Goal: Task Accomplishment & Management: Complete application form

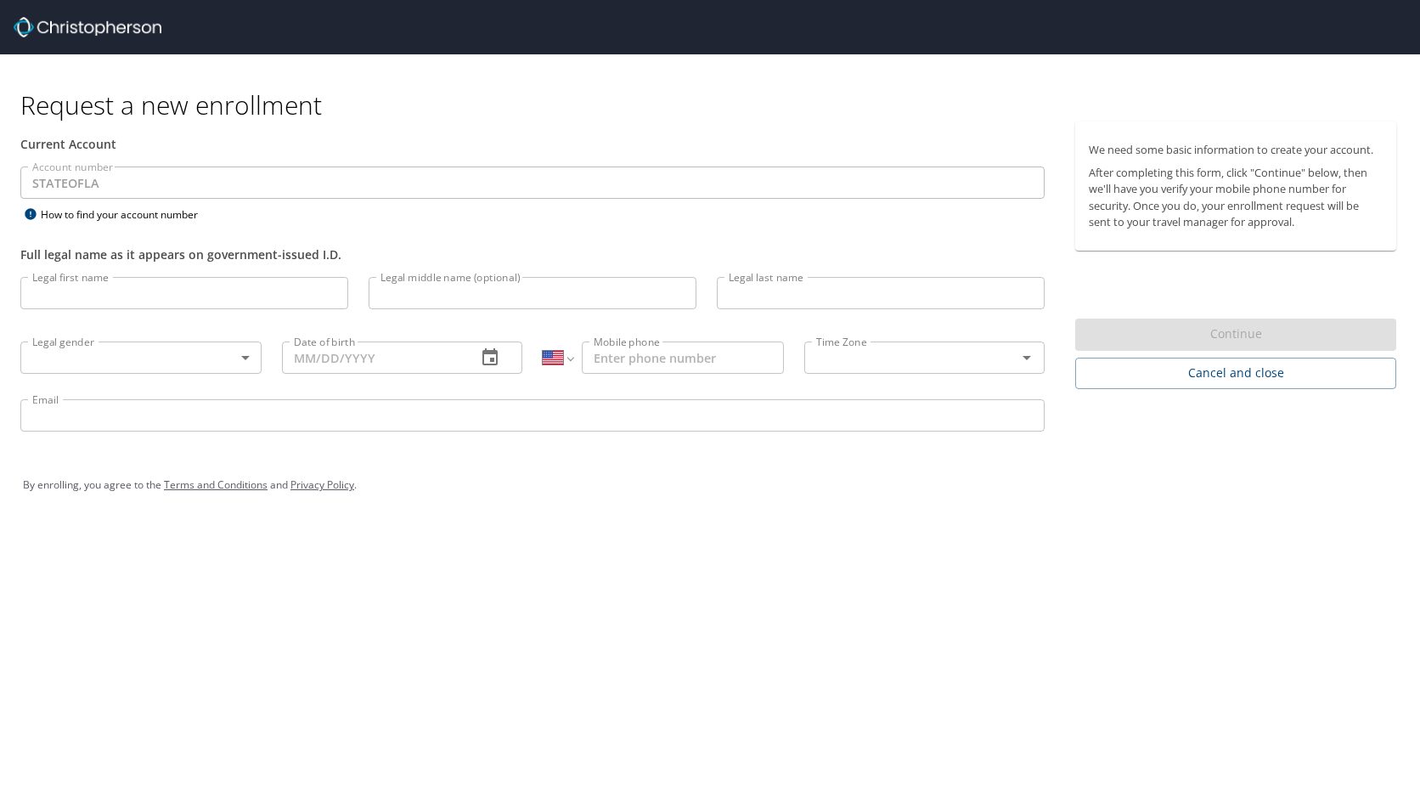
select select "US"
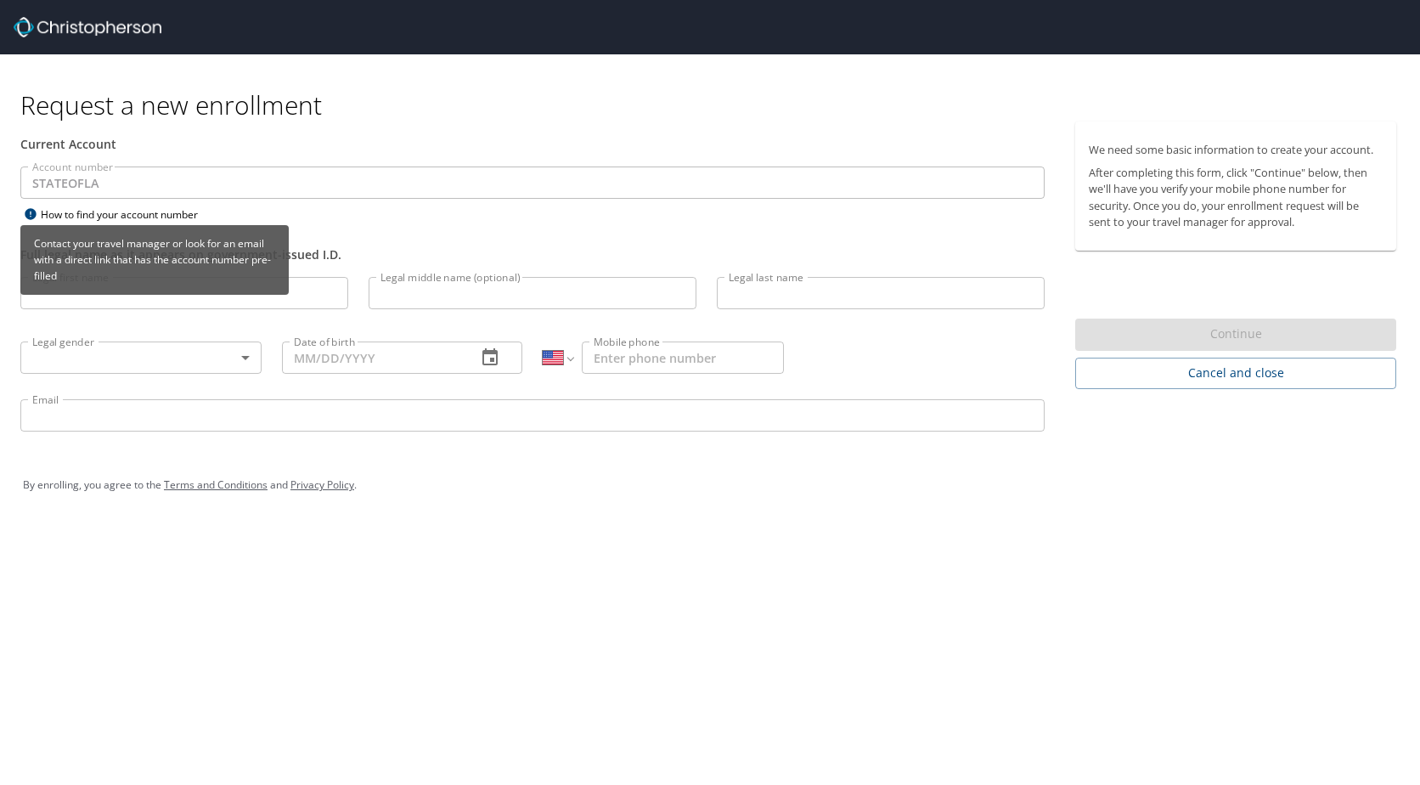
click at [90, 212] on div "How to find your account number" at bounding box center [126, 214] width 212 height 21
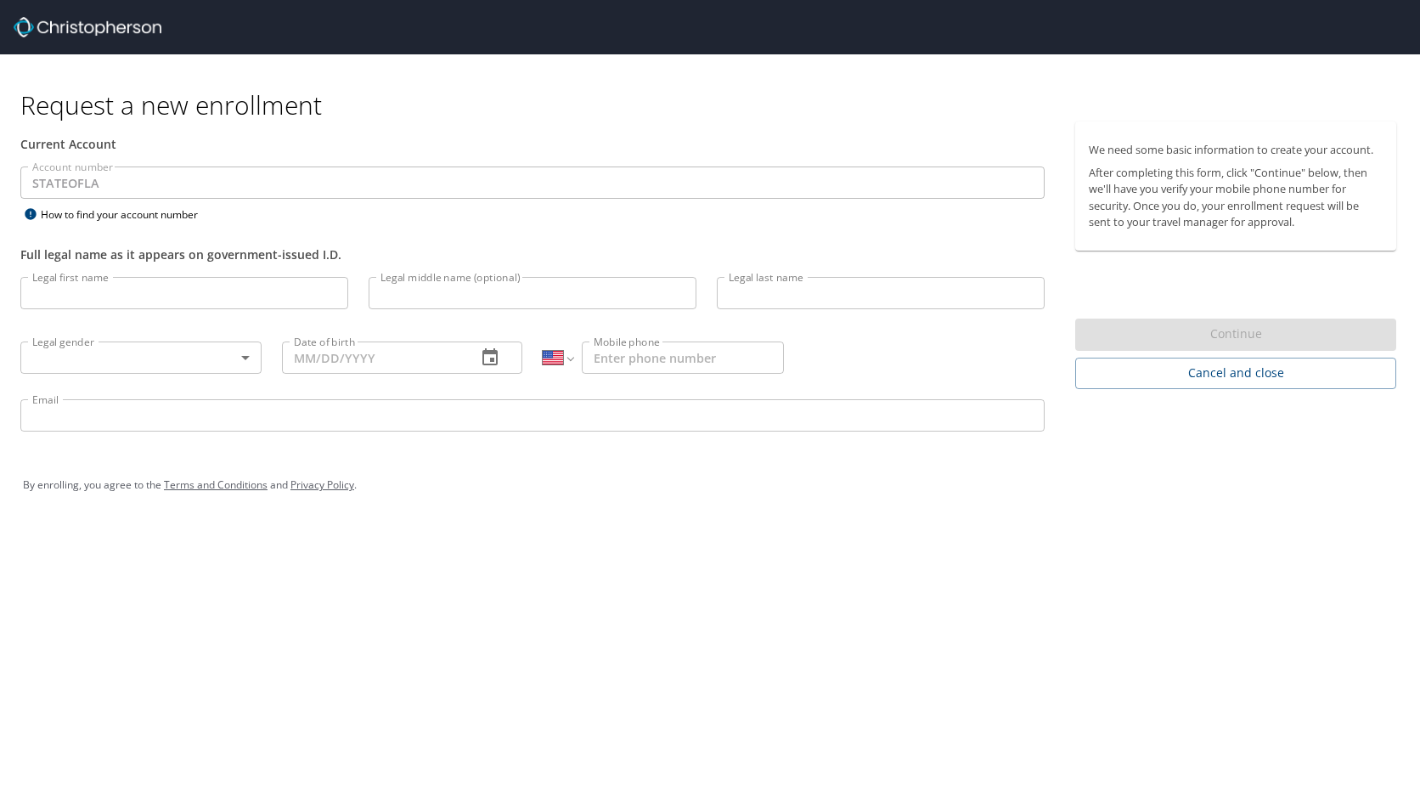
click at [161, 294] on input "Legal first name" at bounding box center [184, 293] width 328 height 32
type input "Madison"
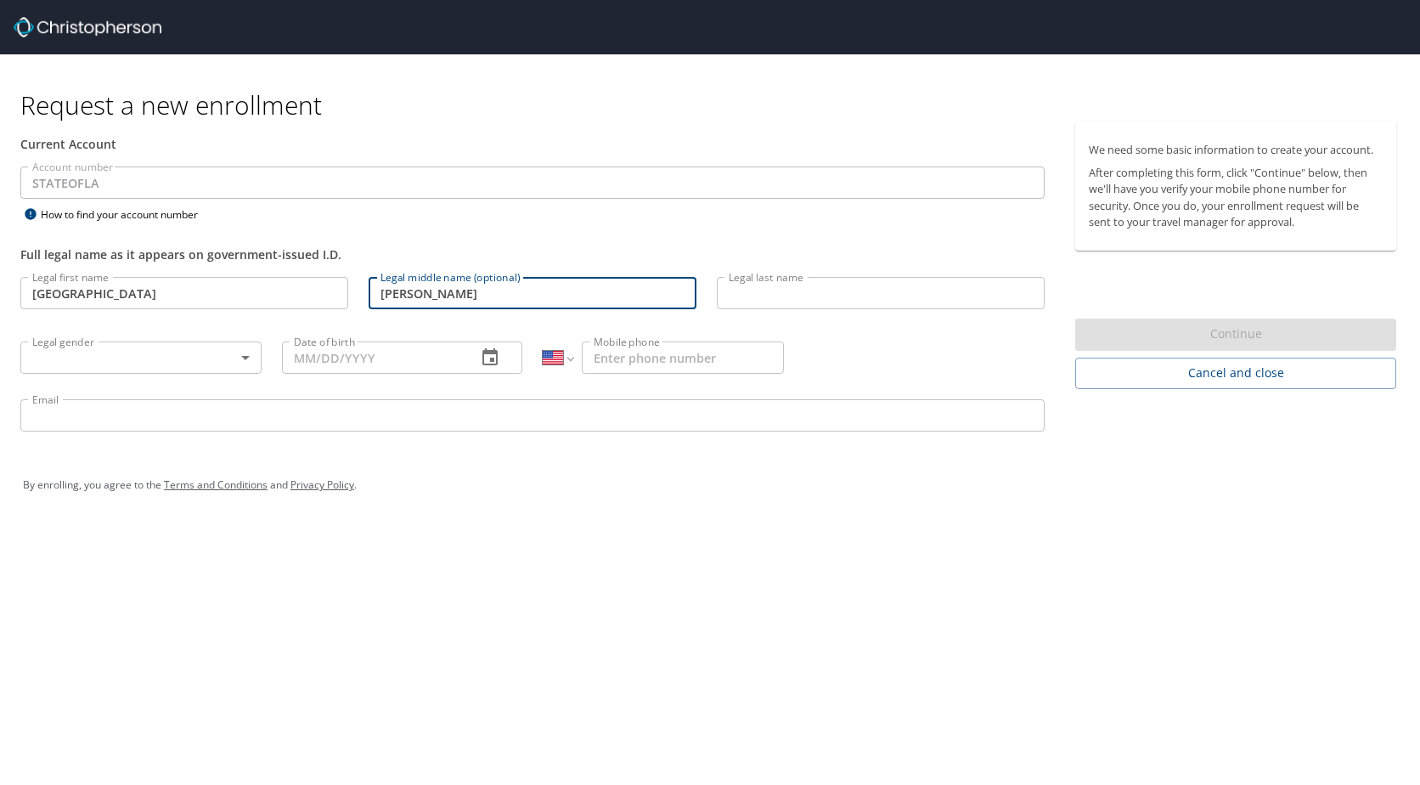
type input "Claire"
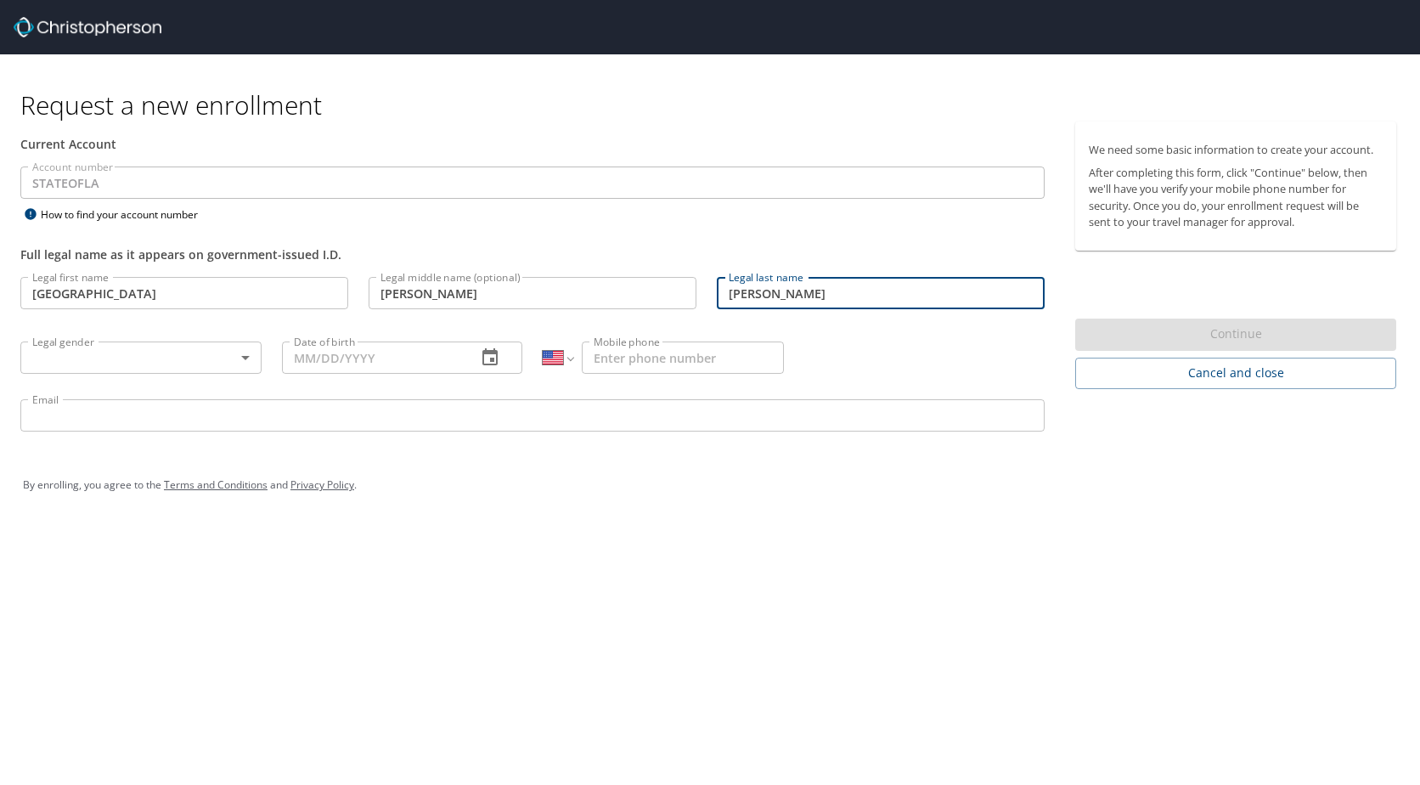
type input "Riley"
click at [211, 357] on body "Request a new enrollment Current Account Account number STATEOFLA Account numbe…" at bounding box center [710, 392] width 1420 height 785
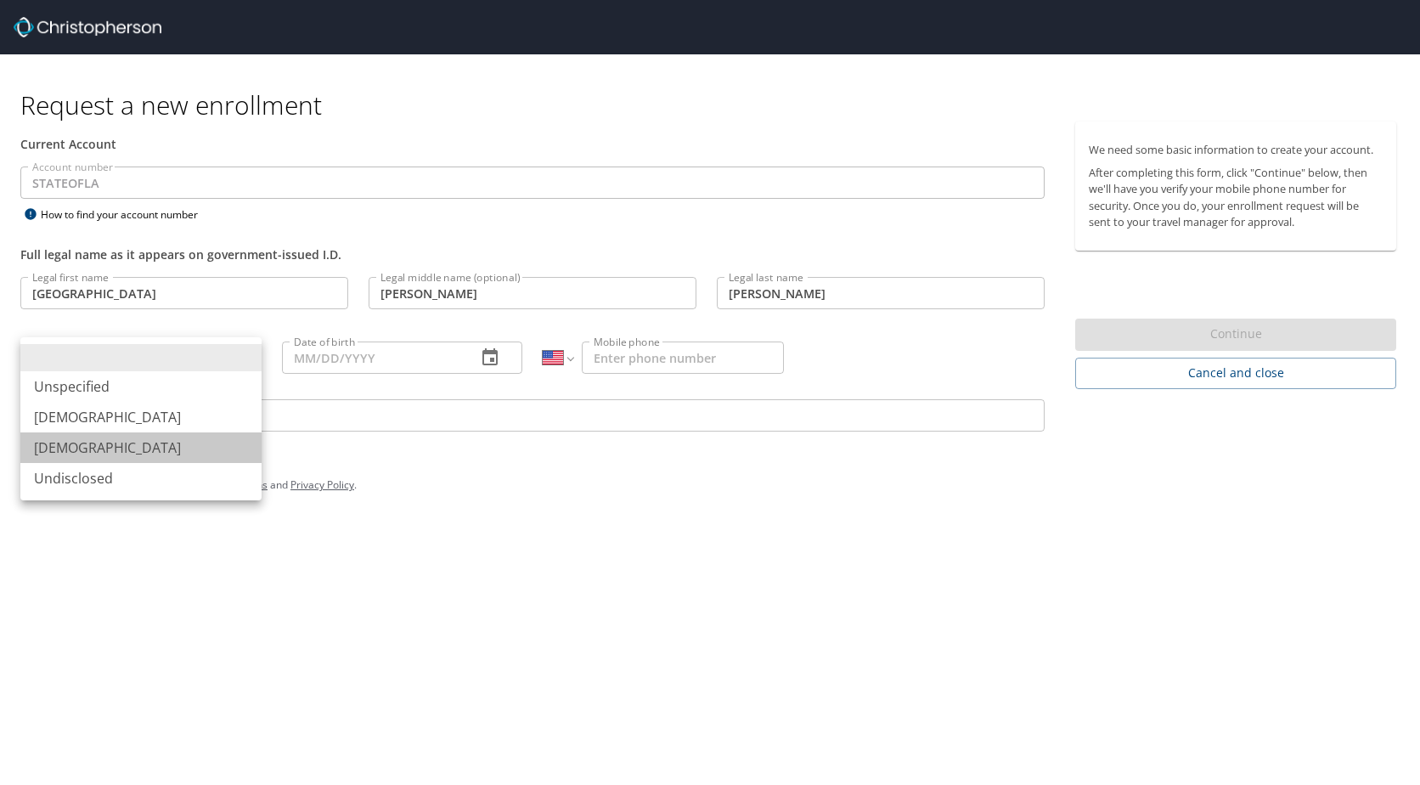
click at [191, 437] on li "Female" at bounding box center [140, 447] width 241 height 31
type input "Female"
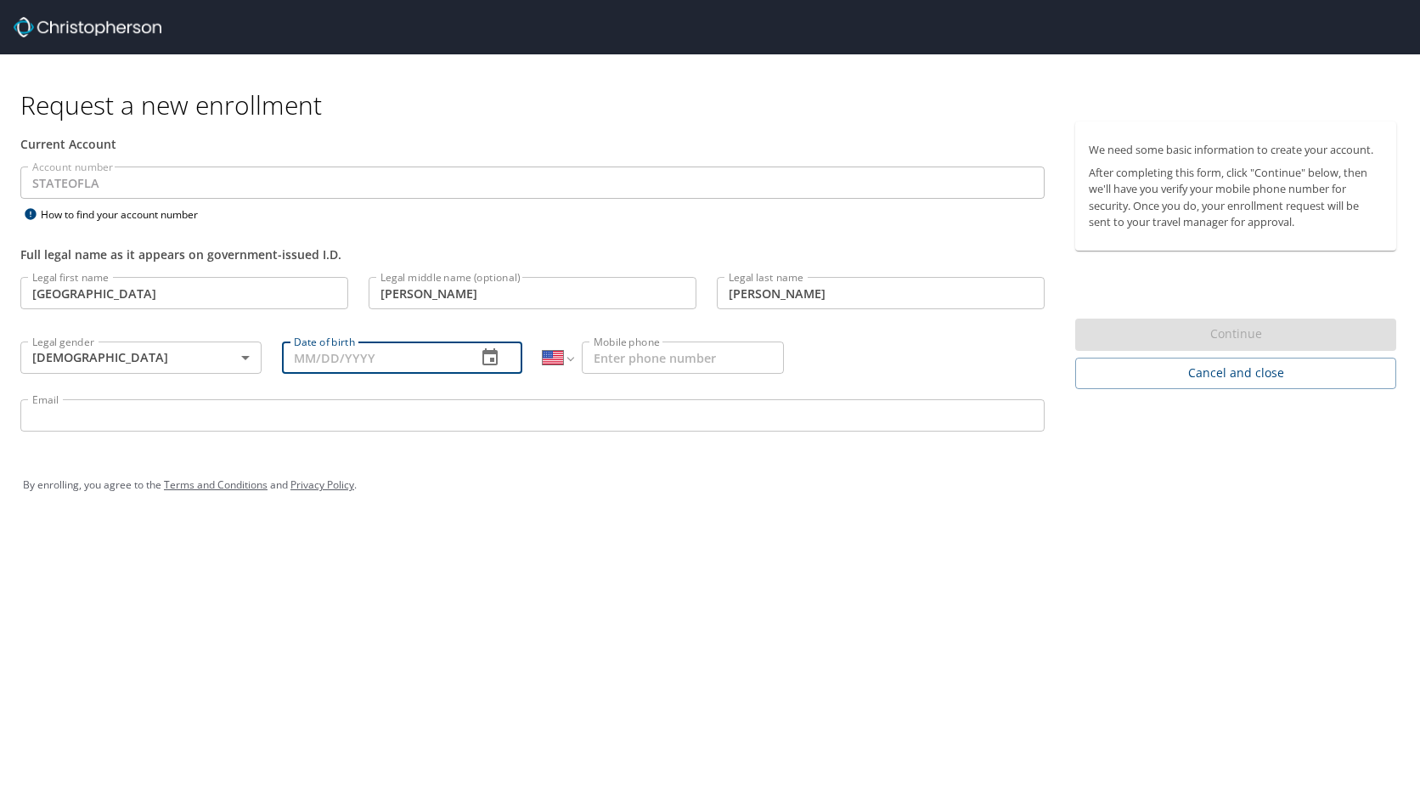
click at [309, 354] on input "Date of birth" at bounding box center [373, 357] width 182 height 32
type input "08/01/2001"
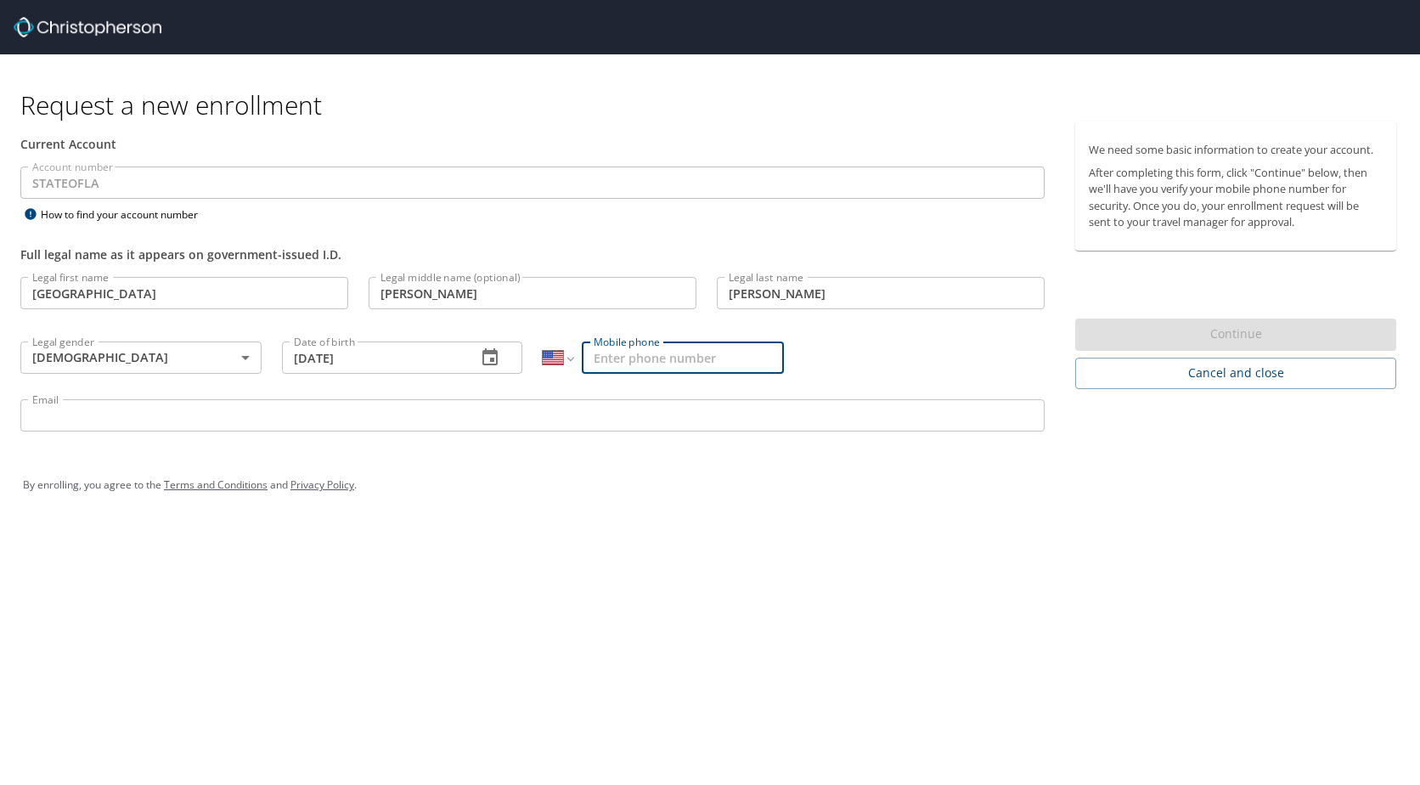
click at [760, 351] on input "Mobile phone" at bounding box center [683, 357] width 202 height 32
type input "(228) 861-1618"
click at [826, 409] on input "Email" at bounding box center [532, 415] width 1024 height 32
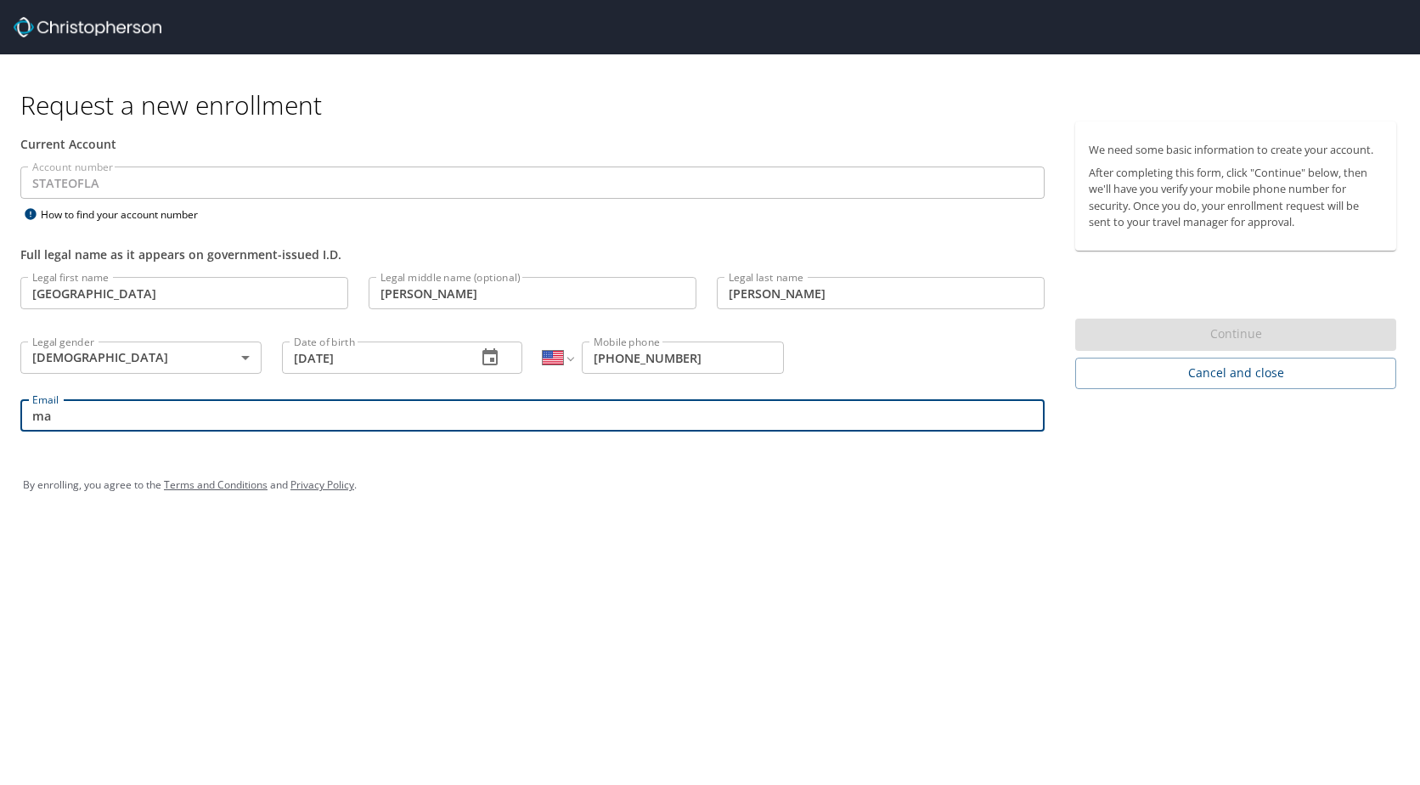
type input "m"
type input "mrile6@lsuhsc.edu"
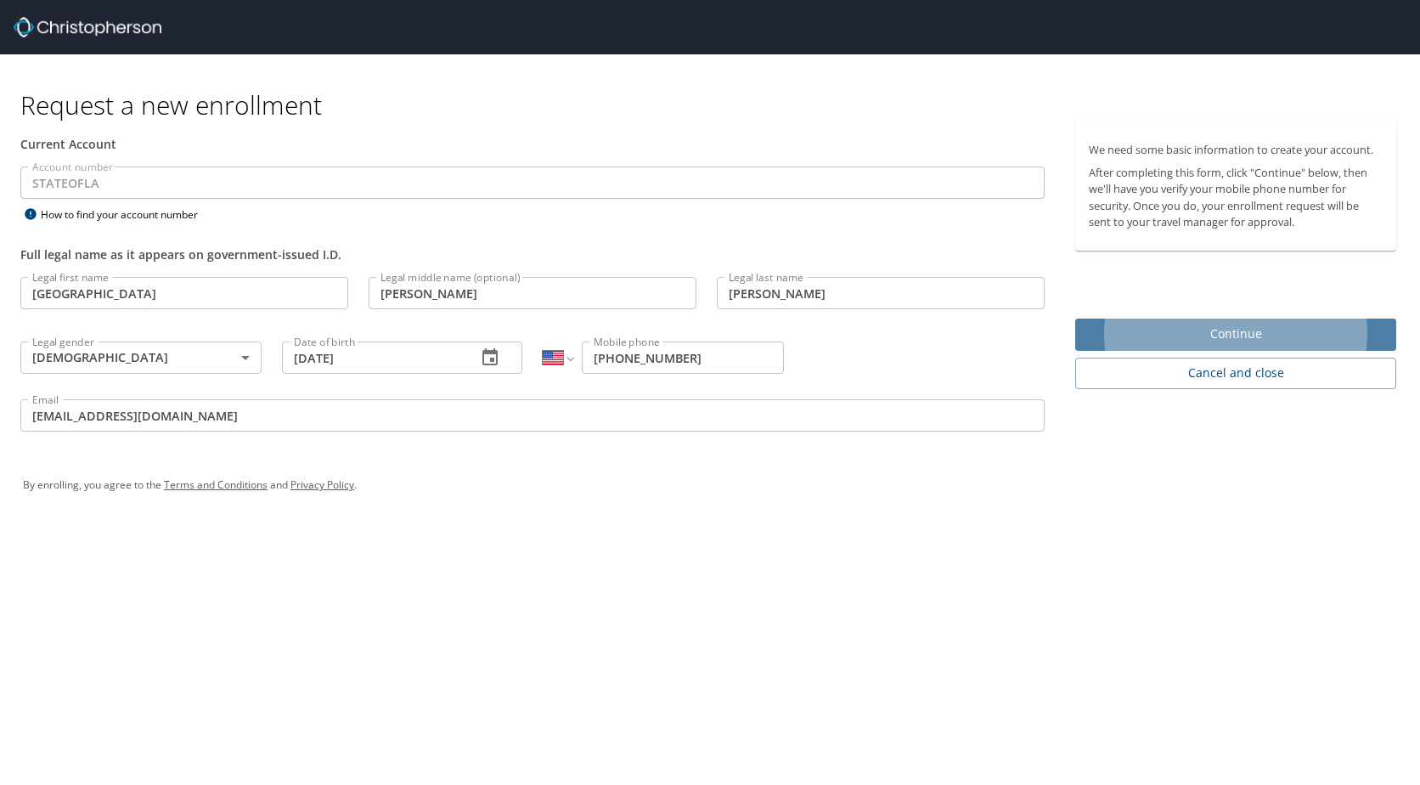
click at [1124, 341] on span "Continue" at bounding box center [1236, 334] width 294 height 21
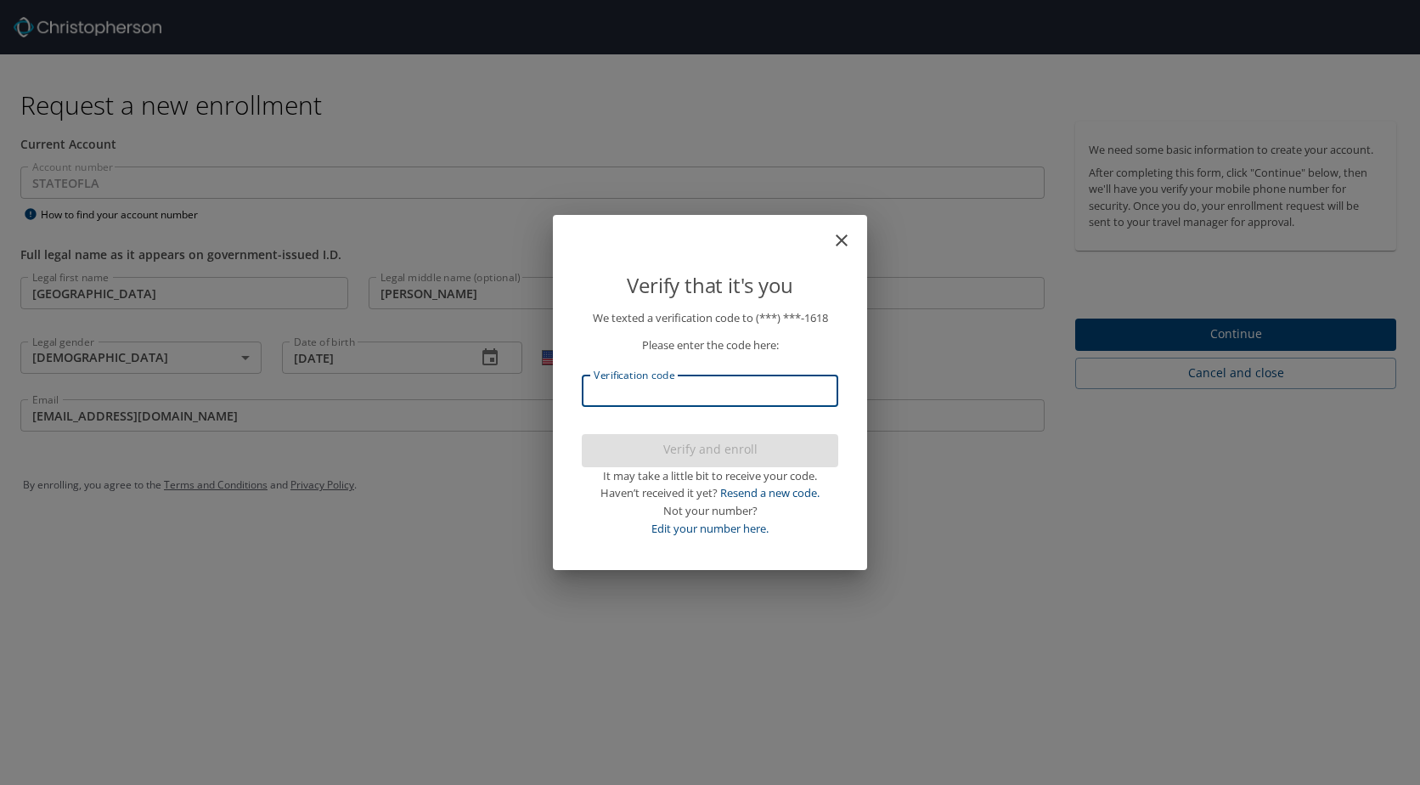
click at [767, 392] on input "Verification code" at bounding box center [710, 391] width 256 height 32
click at [759, 382] on input "Verification code" at bounding box center [710, 391] width 256 height 32
type input "234915"
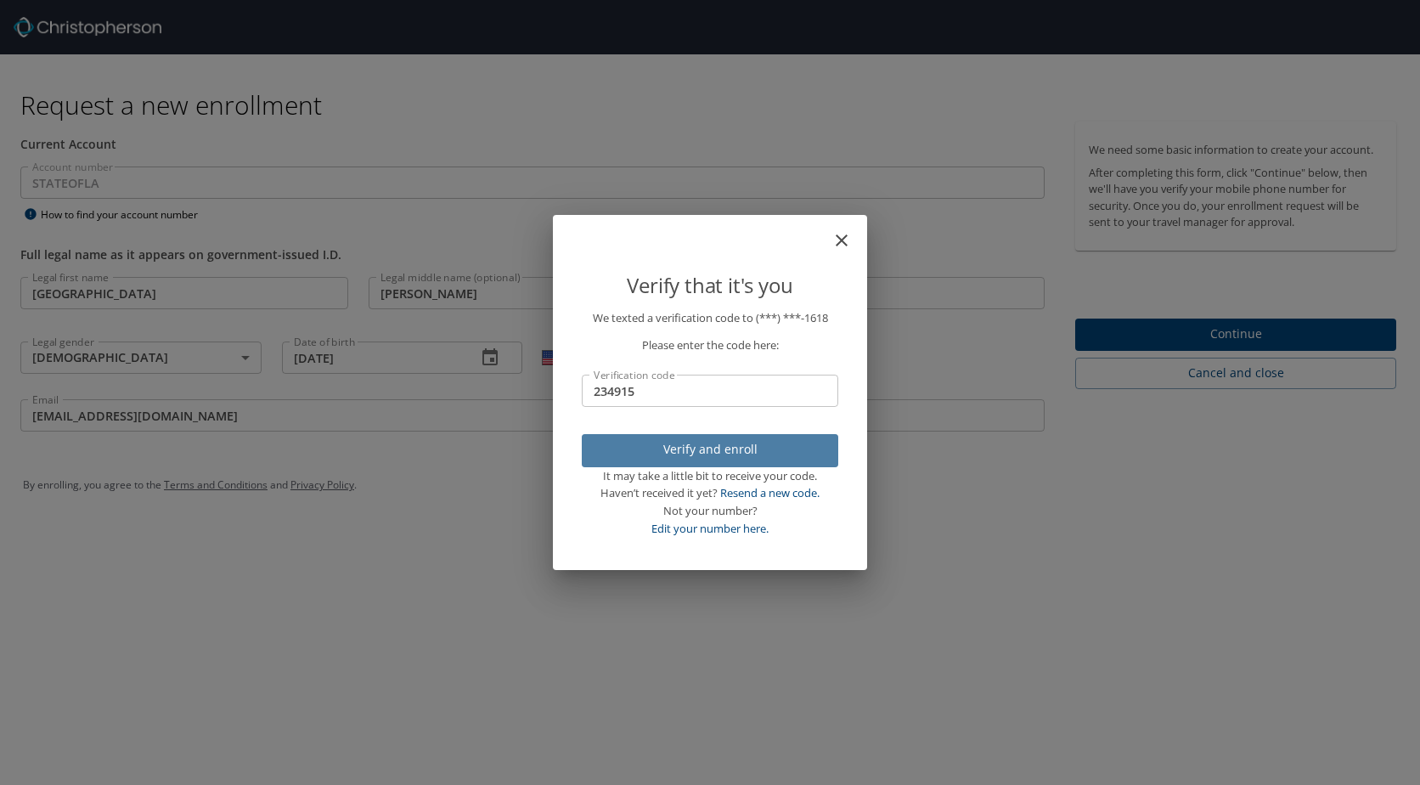
click at [667, 442] on span "Verify and enroll" at bounding box center [709, 449] width 229 height 21
